Goal: Information Seeking & Learning: Learn about a topic

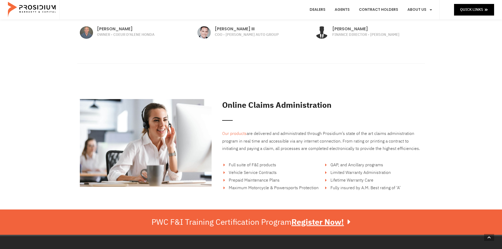
scroll to position [764, 0]
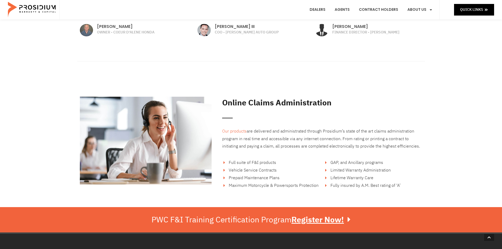
click at [351, 179] on span "Lifetime Warranty Care" at bounding box center [351, 178] width 44 height 6
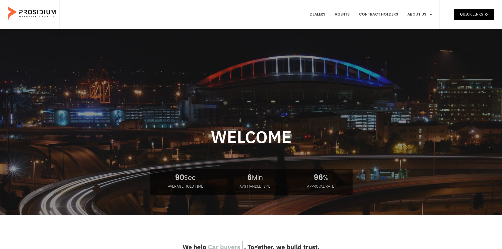
scroll to position [0, 0]
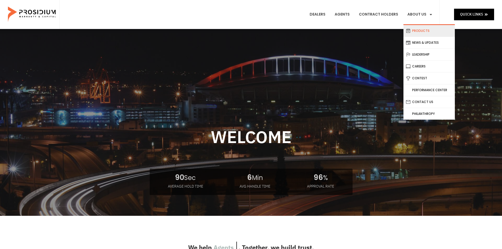
click at [419, 35] on link "Products" at bounding box center [429, 31] width 51 height 12
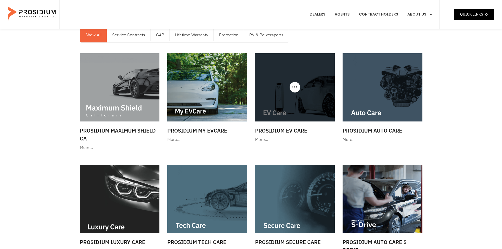
scroll to position [26, 0]
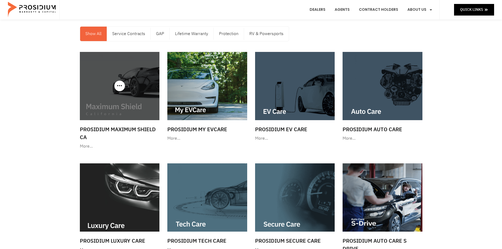
click at [81, 149] on div "More…" at bounding box center [120, 147] width 80 height 8
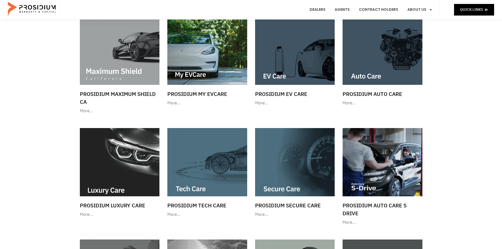
scroll to position [0, 0]
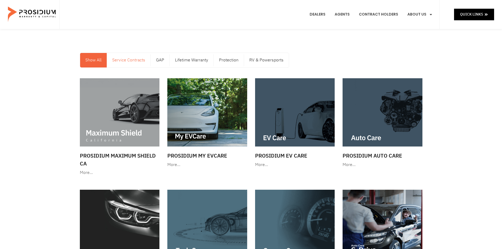
click at [133, 63] on link "Service Contracts" at bounding box center [128, 60] width 43 height 14
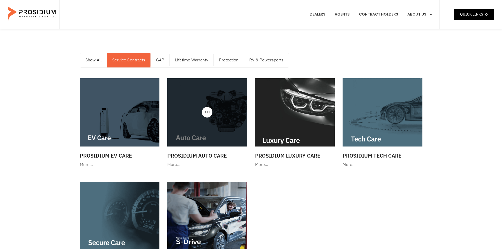
click at [226, 134] on img at bounding box center [207, 112] width 80 height 68
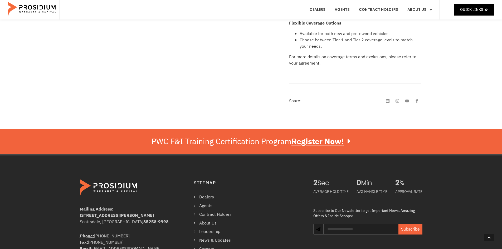
scroll to position [316, 0]
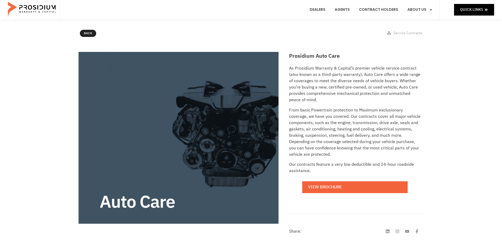
scroll to position [53, 0]
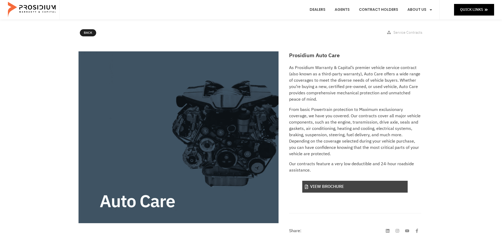
click at [342, 186] on link "View Brochure" at bounding box center [354, 187] width 105 height 12
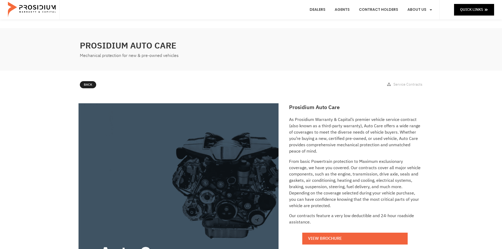
scroll to position [0, 0]
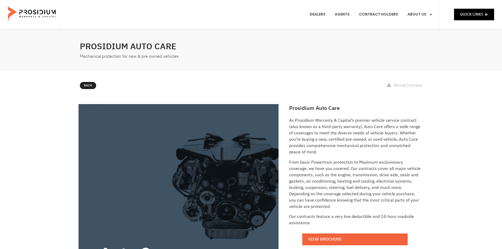
click at [389, 85] on icon at bounding box center [389, 85] width 4 height 4
click at [85, 86] on icon at bounding box center [83, 84] width 3 height 3
